Goal: Task Accomplishment & Management: Manage account settings

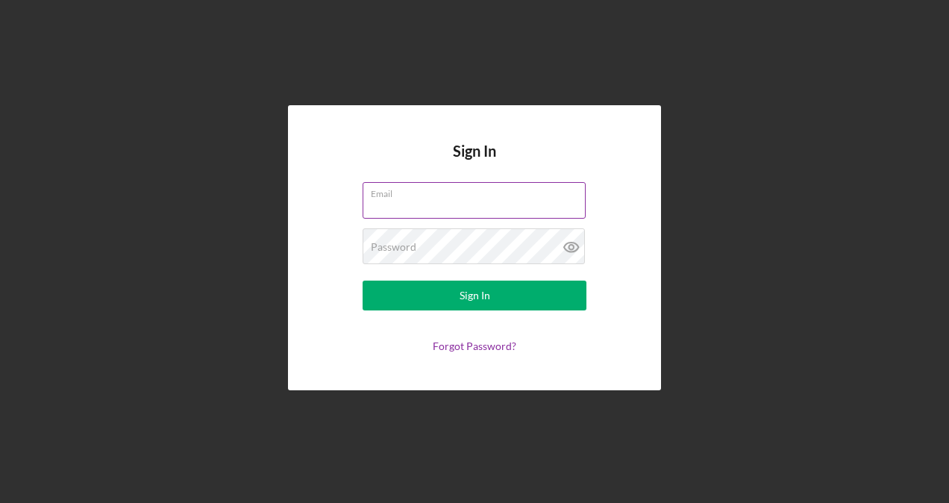
click at [451, 201] on input "Email" at bounding box center [474, 200] width 223 height 36
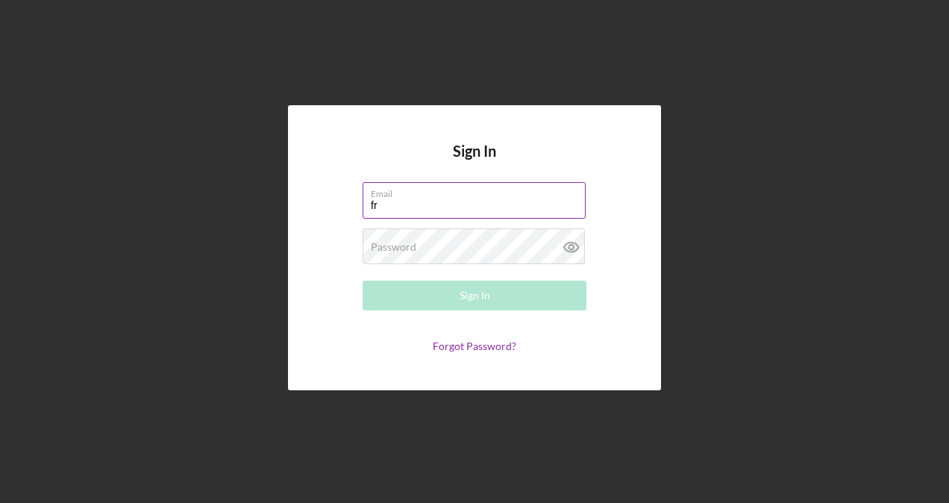
type input "[EMAIL_ADDRESS][DOMAIN_NAME]"
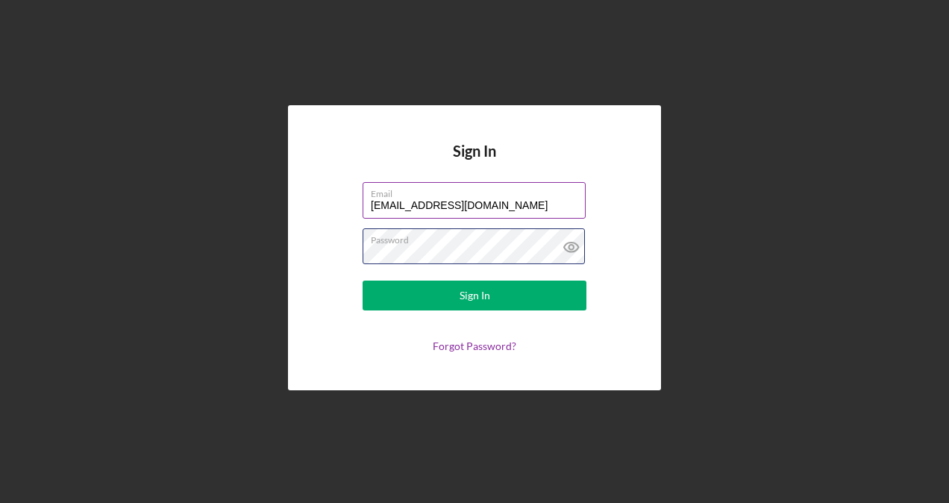
click at [363, 281] on button "Sign In" at bounding box center [475, 296] width 224 height 30
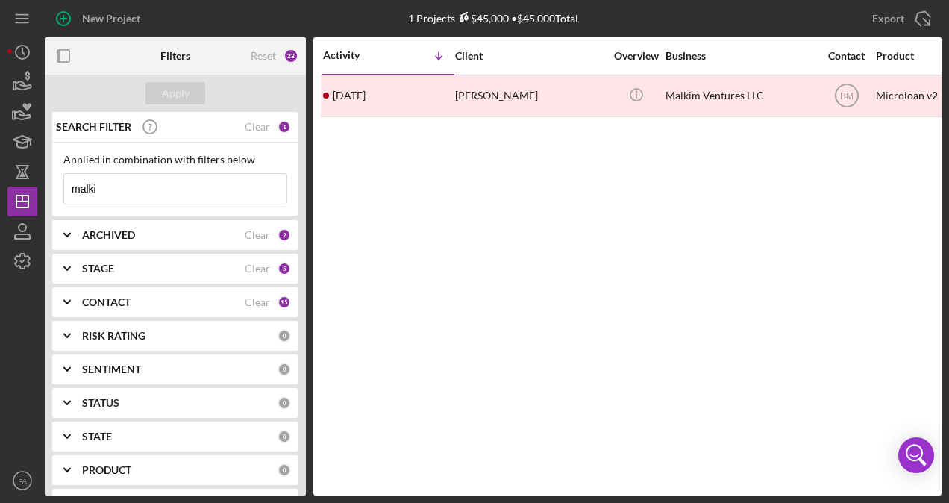
click at [163, 186] on input "malki" at bounding box center [175, 189] width 222 height 30
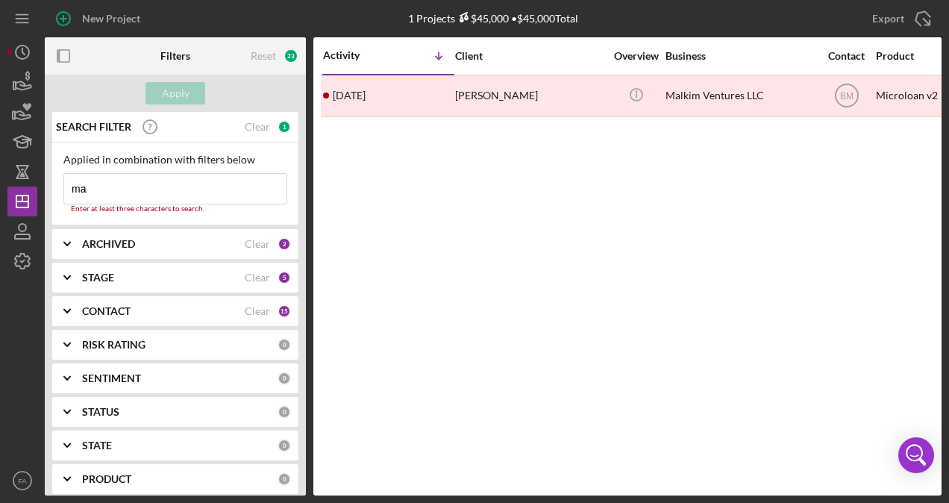
type input "m"
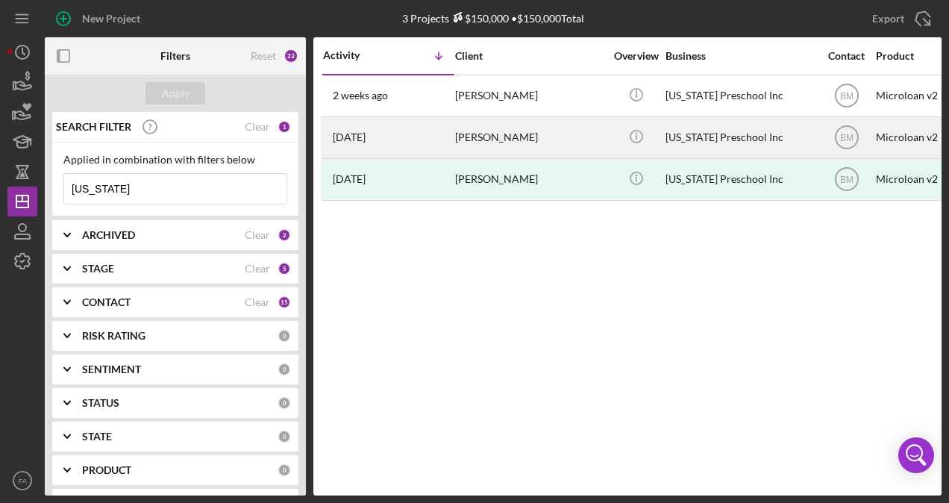
type input "[US_STATE]"
click at [492, 137] on div "[PERSON_NAME]" at bounding box center [529, 138] width 149 height 40
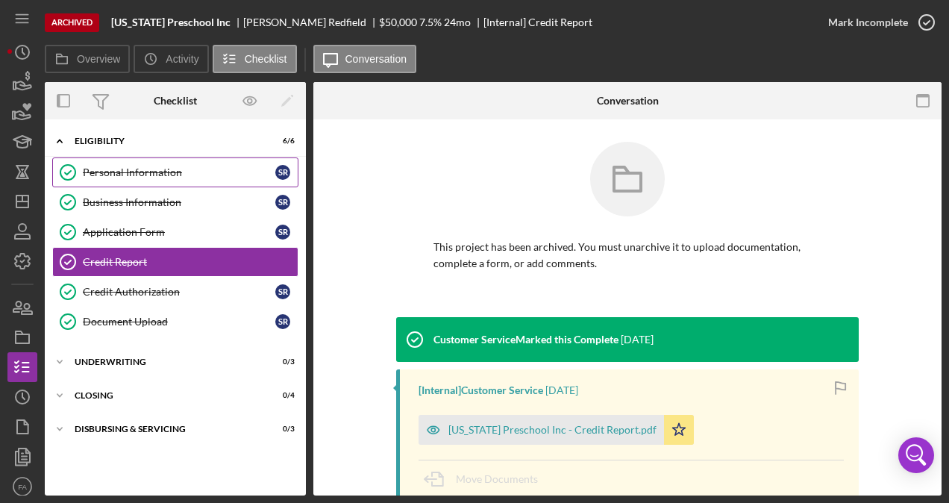
click at [175, 172] on div "Personal Information" at bounding box center [179, 172] width 192 height 12
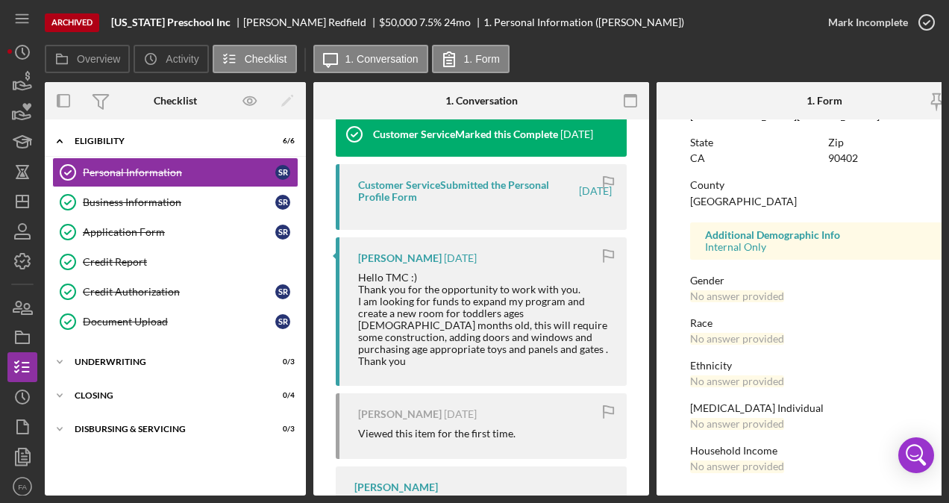
scroll to position [373, 0]
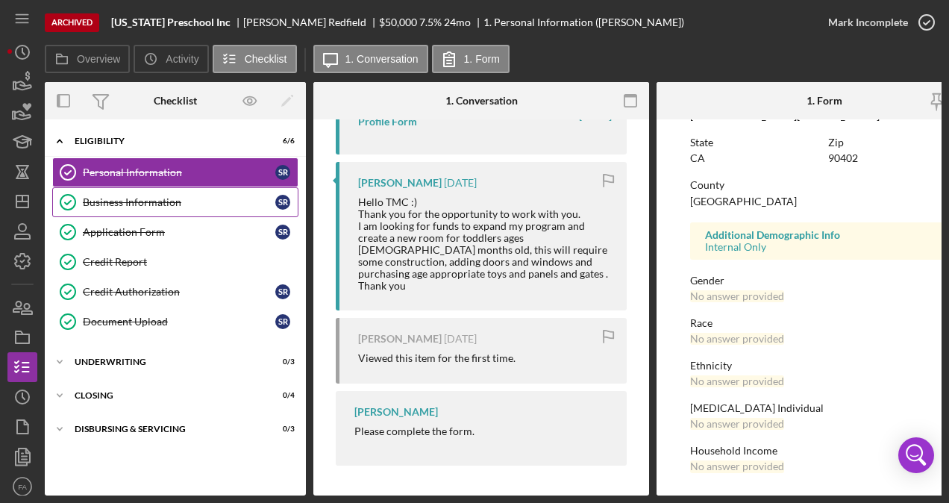
click at [211, 202] on div "Business Information" at bounding box center [179, 202] width 192 height 12
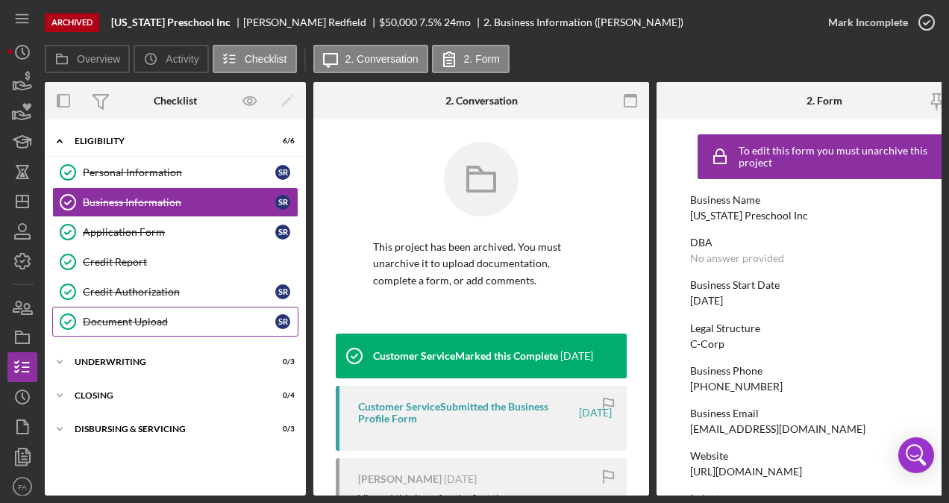
click at [178, 329] on link "Document Upload Document Upload S R" at bounding box center [175, 322] width 246 height 30
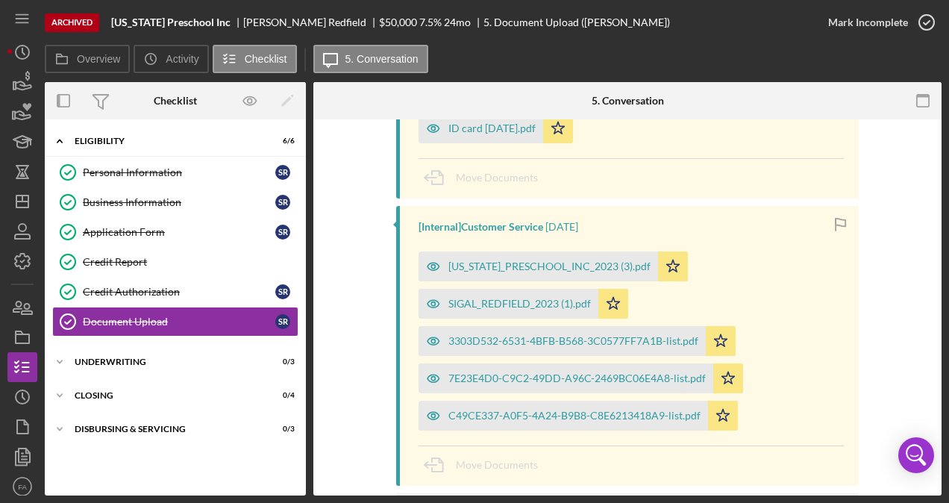
scroll to position [447, 0]
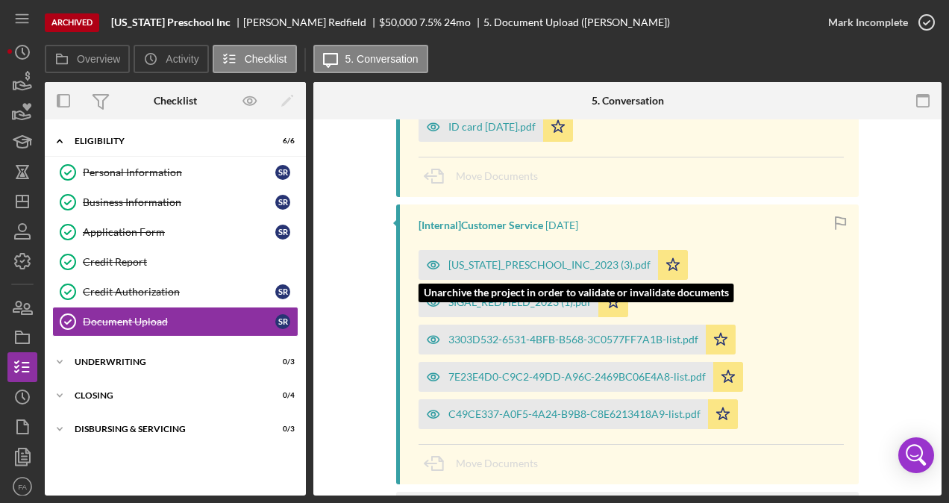
click at [518, 263] on div "[US_STATE]_PRESCHOOL_INC_2023 (3).pdf" at bounding box center [549, 265] width 202 height 12
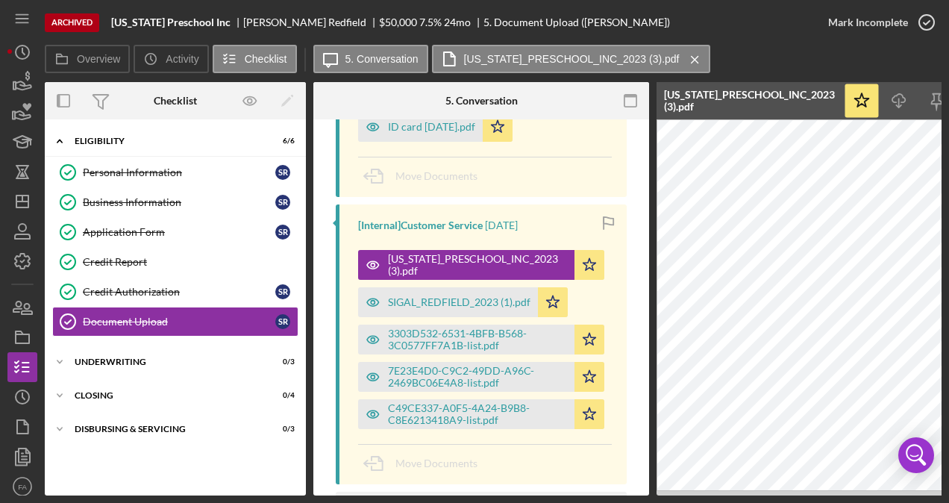
scroll to position [0, 163]
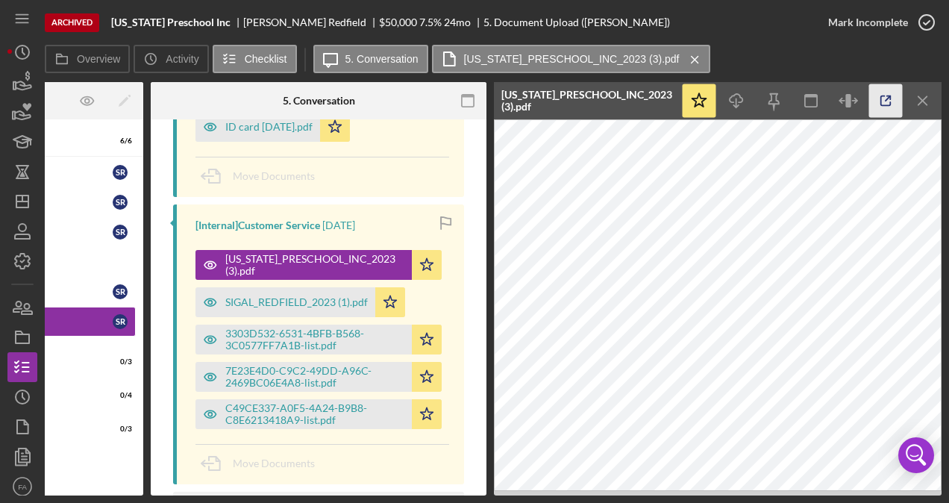
click at [885, 101] on icon "button" at bounding box center [886, 101] width 34 height 34
